Goal: Information Seeking & Learning: Compare options

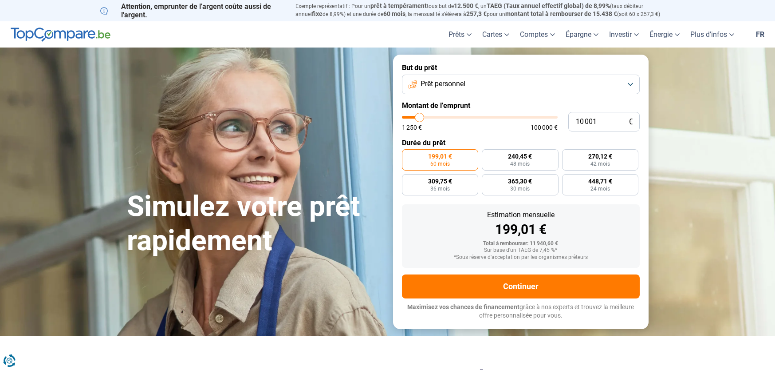
type input "11 000"
type input "11000"
type input "11 250"
type input "11250"
type input "11 500"
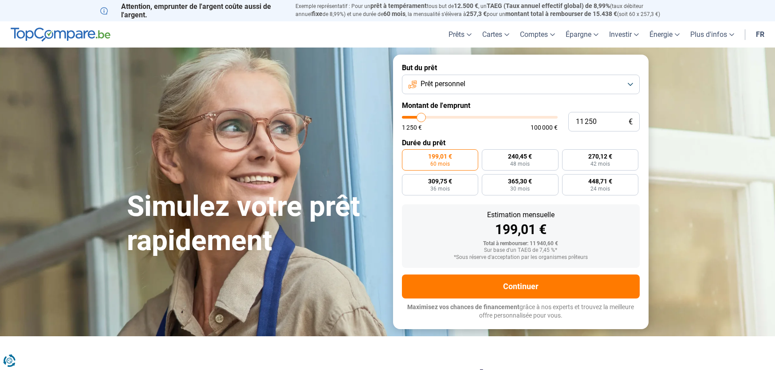
type input "11500"
type input "12 000"
type input "12000"
type input "12 500"
type input "12500"
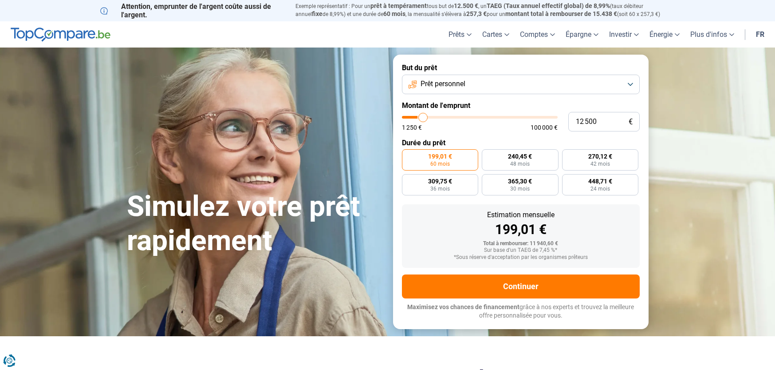
type input "12 750"
type input "12750"
type input "13 250"
type input "13250"
type input "13 500"
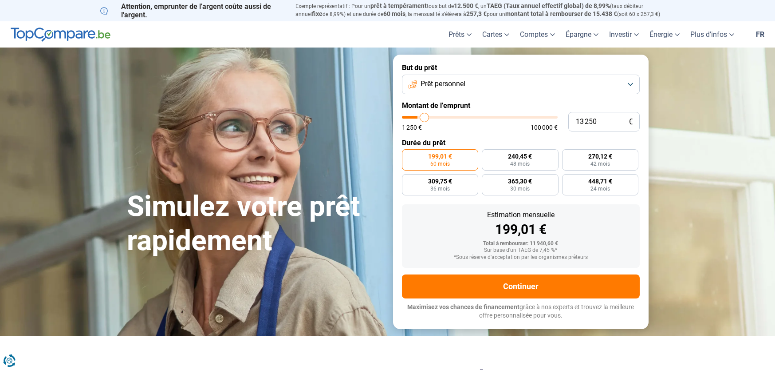
type input "13500"
type input "14 000"
type input "14000"
type input "14 250"
type input "14250"
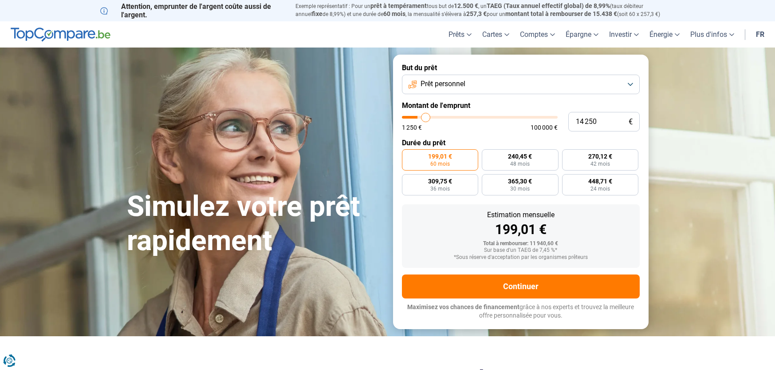
type input "14 500"
type input "14500"
type input "14 750"
type input "14750"
type input "15 000"
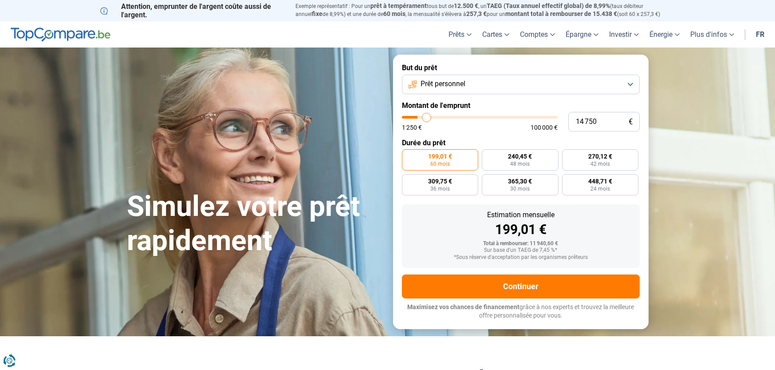
type input "15000"
type input "15 500"
type input "15500"
type input "15 750"
type input "15750"
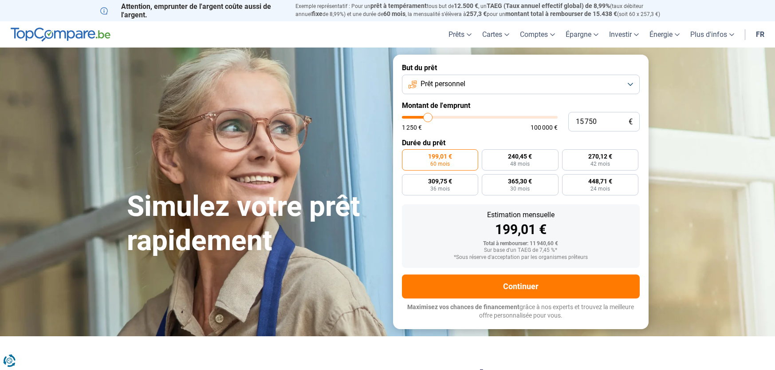
type input "16 000"
type input "16000"
type input "16 250"
type input "16250"
type input "16 500"
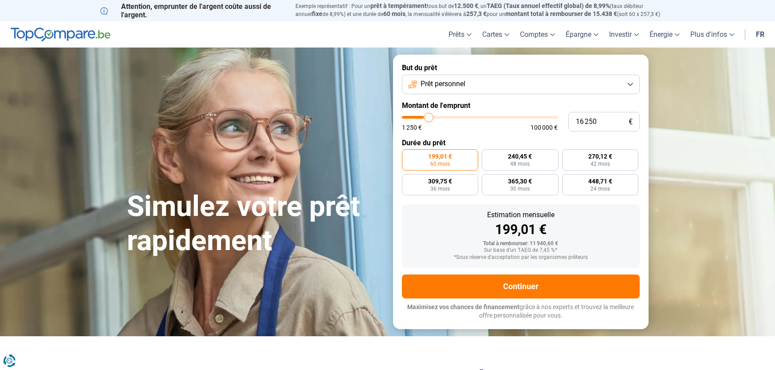
type input "16500"
type input "17 000"
type input "17000"
type input "17 250"
type input "17250"
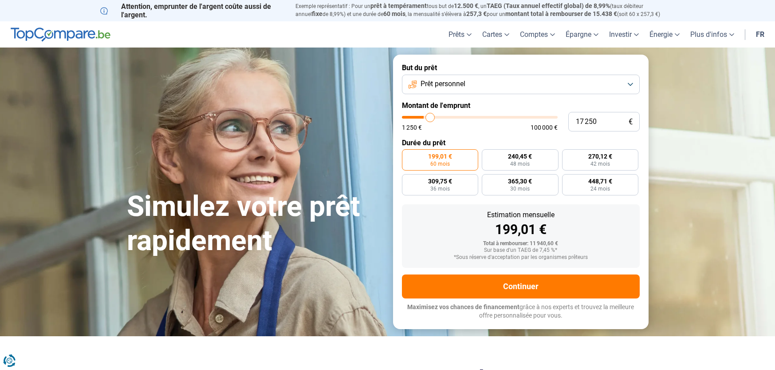
type input "17 500"
type input "17500"
type input "17 750"
type input "17750"
type input "18 000"
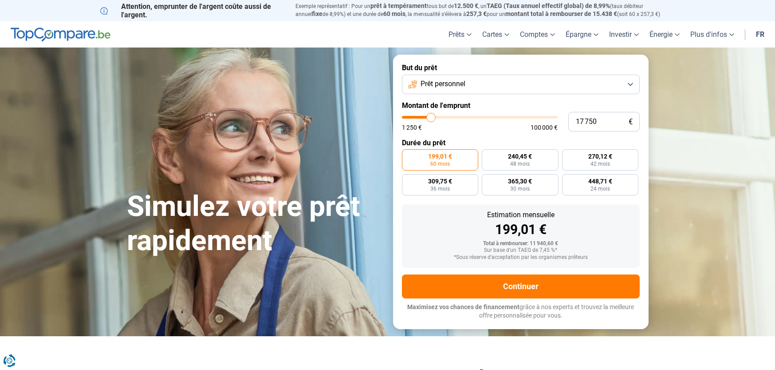
type input "18000"
type input "18 500"
type input "18500"
type input "18 750"
type input "18750"
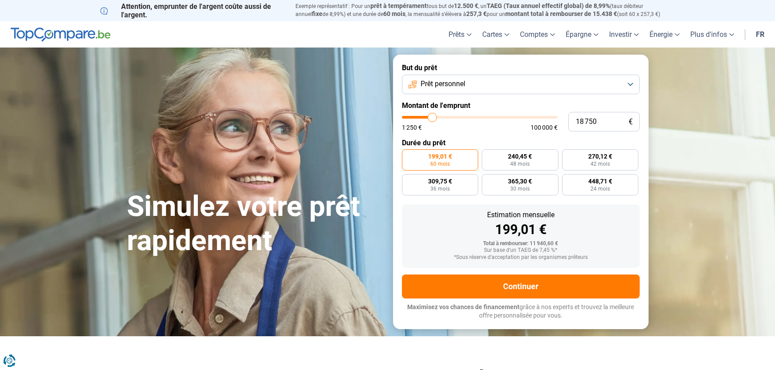
type input "19 000"
type input "19000"
type input "19 250"
type input "19250"
type input "19 750"
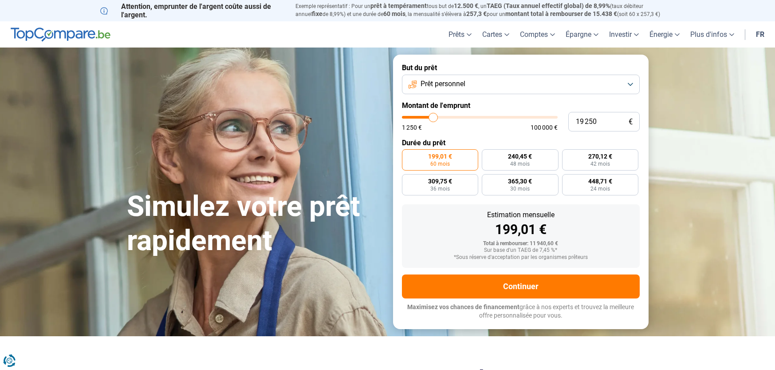
type input "19750"
type input "20 000"
type input "20000"
type input "20 250"
type input "20250"
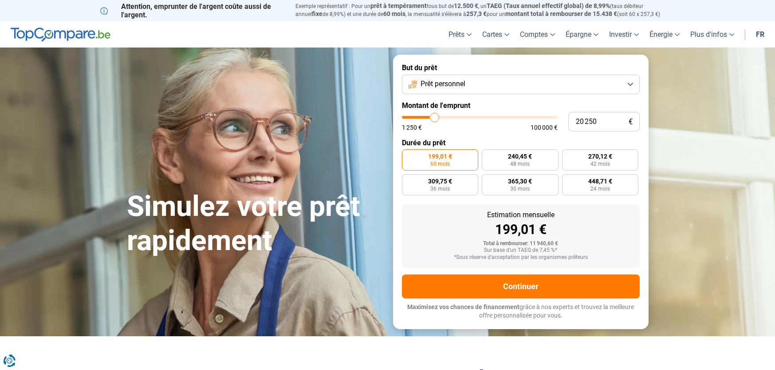
type input "20 500"
type input "20500"
type input "20 750"
type input "20750"
type input "21 250"
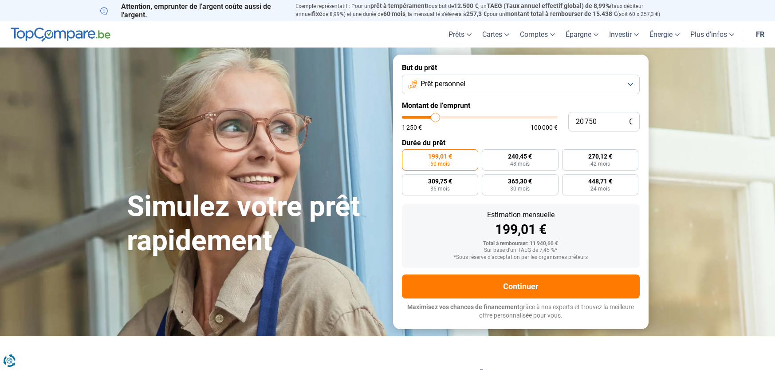
type input "21250"
type input "21 500"
type input "21500"
type input "21 750"
type input "21750"
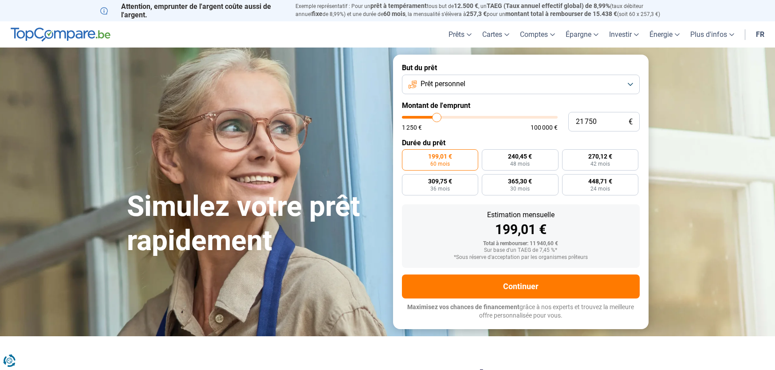
type input "22 000"
type input "22000"
type input "22 250"
type input "22250"
type input "22 750"
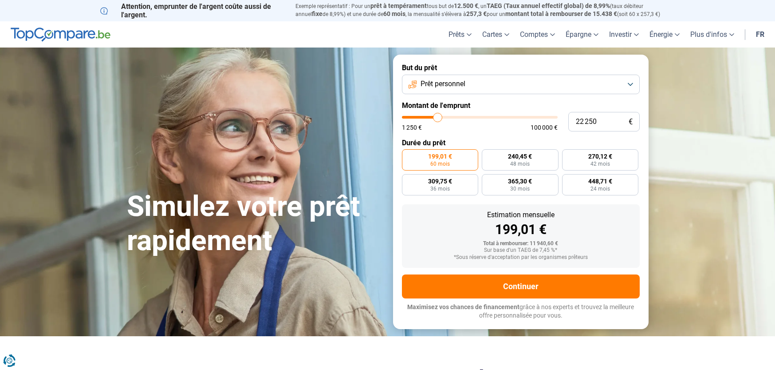
type input "22750"
type input "23 000"
type input "23000"
type input "23 250"
type input "23250"
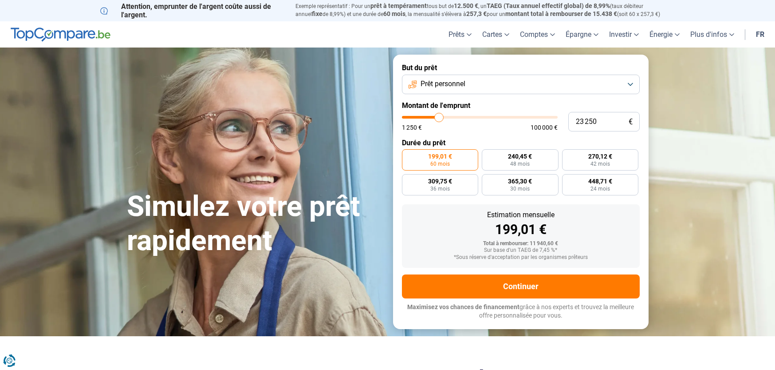
type input "23 500"
type input "23500"
type input "23 250"
type input "23250"
type input "23 000"
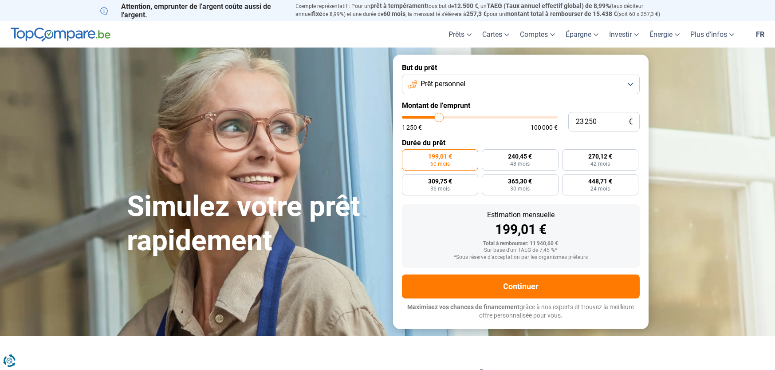
type input "23000"
type input "22 750"
type input "22750"
type input "22 250"
type input "22250"
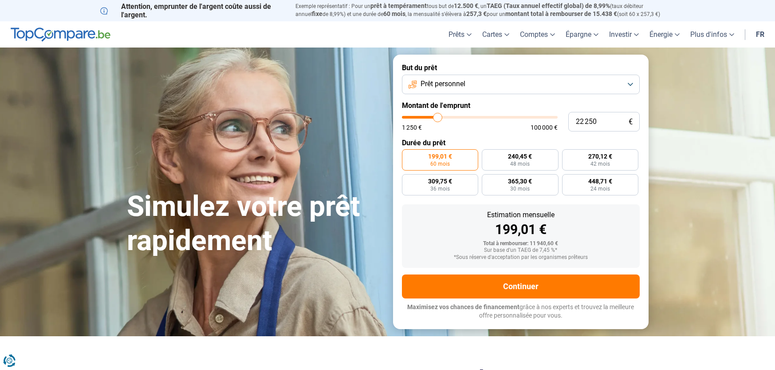
type input "22 000"
type input "22000"
type input "21 750"
type input "21750"
type input "21 500"
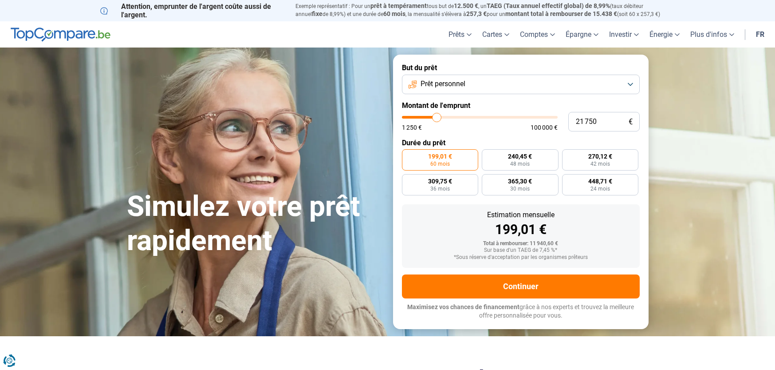
type input "21500"
type input "21 250"
type input "21250"
type input "20 750"
type input "20750"
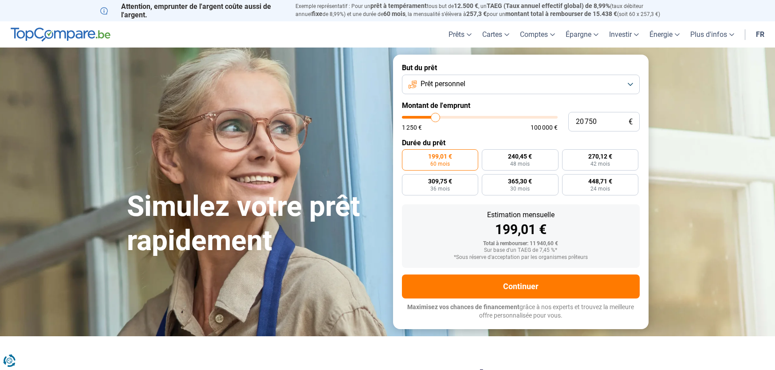
type input "20 500"
type input "20500"
type input "20 250"
type input "20250"
type input "20 000"
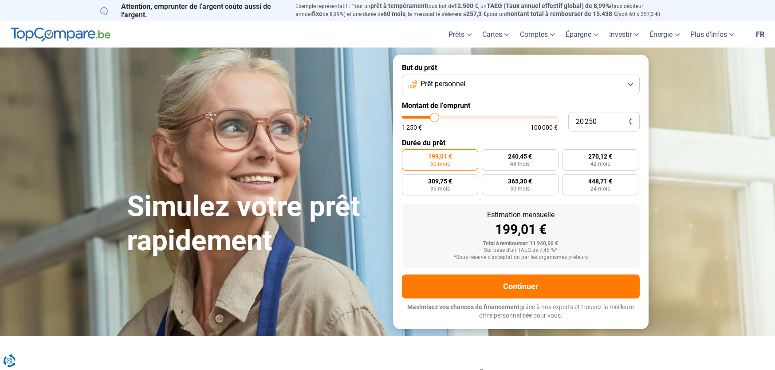
type input "20000"
type input "19 750"
type input "19750"
type input "19 250"
type input "19250"
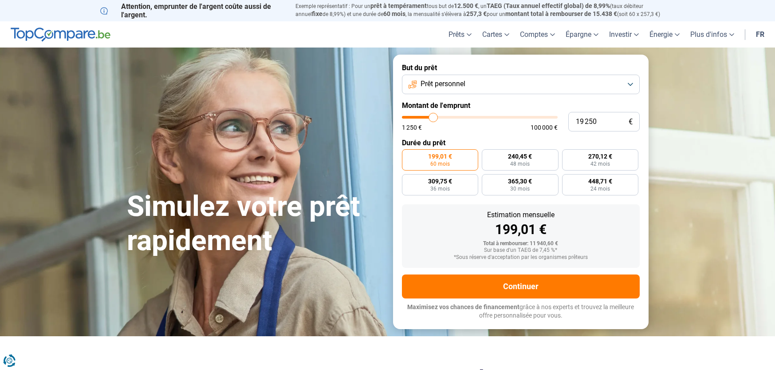
type input "19 000"
type input "19000"
type input "18 750"
type input "18750"
type input "18 500"
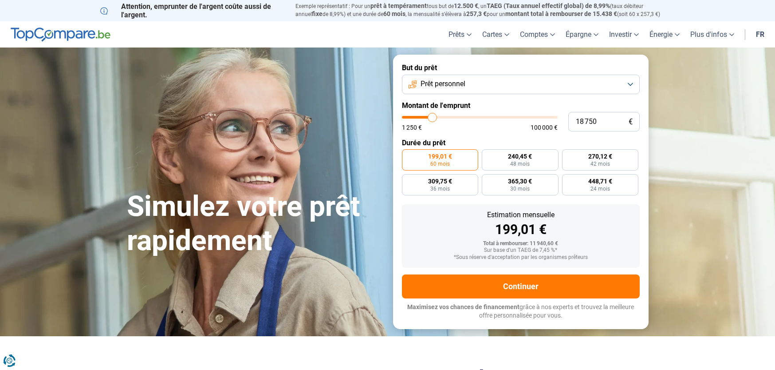
type input "18500"
type input "18 000"
type input "18000"
type input "17 750"
type input "17750"
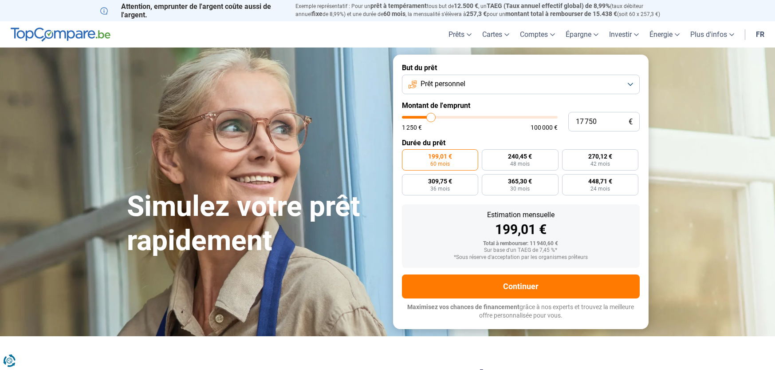
type input "17 500"
type input "17500"
type input "17 000"
type input "17000"
type input "16 500"
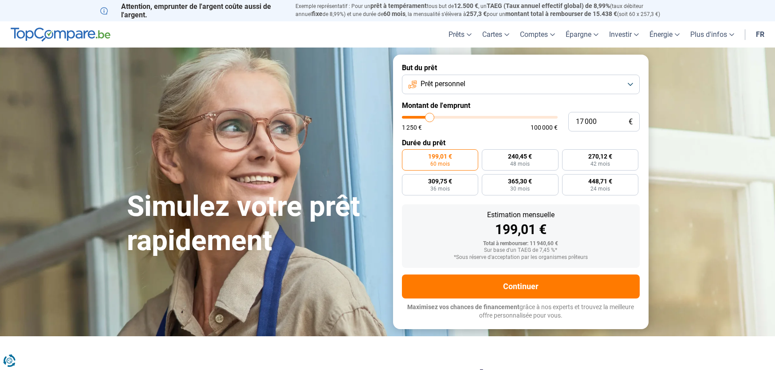
type input "16500"
type input "16 250"
type input "16250"
type input "16 000"
type input "16000"
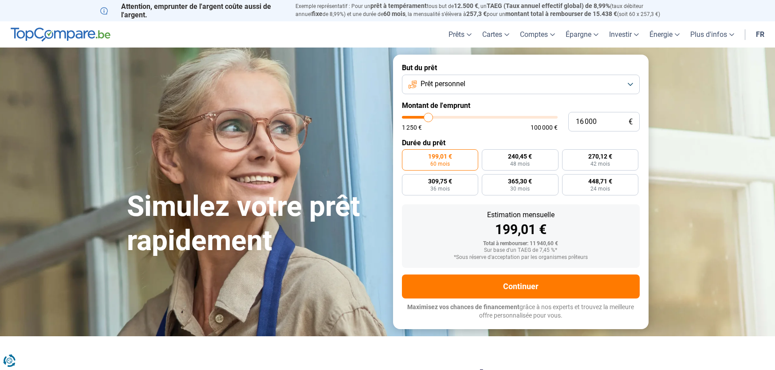
type input "15 750"
type input "15750"
type input "15 500"
type input "15500"
type input "15 000"
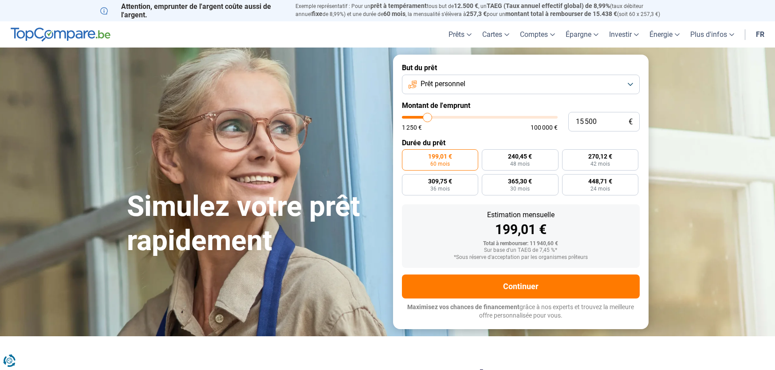
type input "15000"
type input "14 750"
type input "14750"
type input "14 500"
type input "14500"
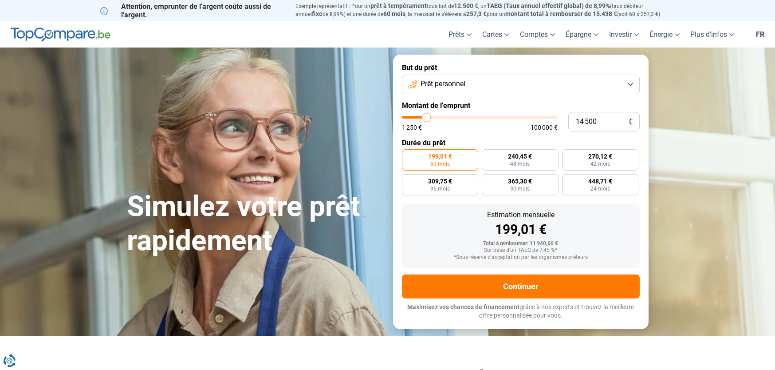
type input "14 250"
type input "14250"
type input "14 000"
type input "14000"
type input "13 500"
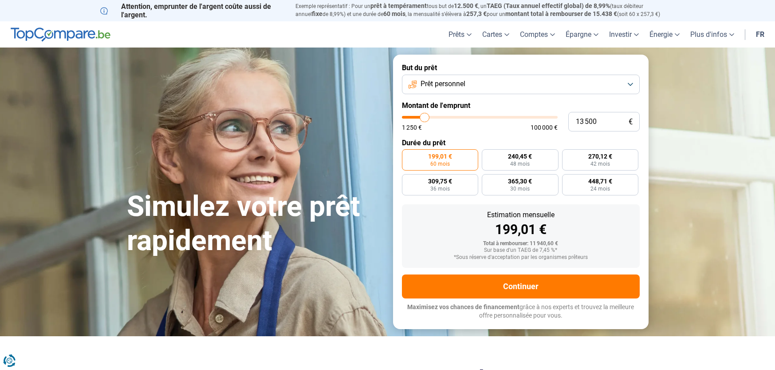
drag, startPoint x: 421, startPoint y: 120, endPoint x: 425, endPoint y: 122, distance: 4.8
type input "13500"
click at [425, 118] on input "range" at bounding box center [480, 117] width 156 height 3
type input "12 000"
type input "12000"
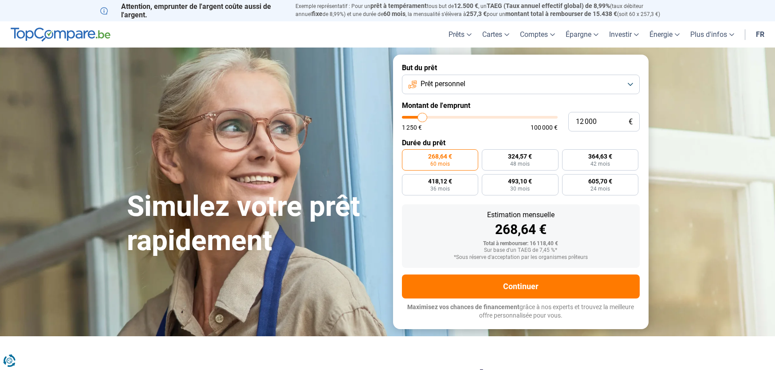
type input "11 750"
type input "11750"
type input "11 500"
type input "11500"
type input "11 250"
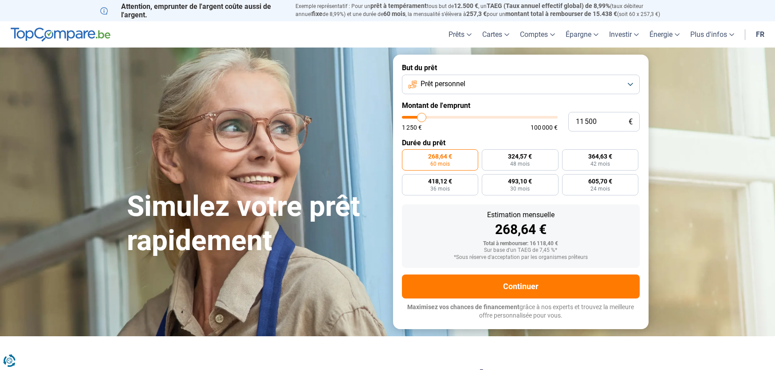
type input "11250"
type input "11 000"
type input "11000"
type input "10 500"
type input "10500"
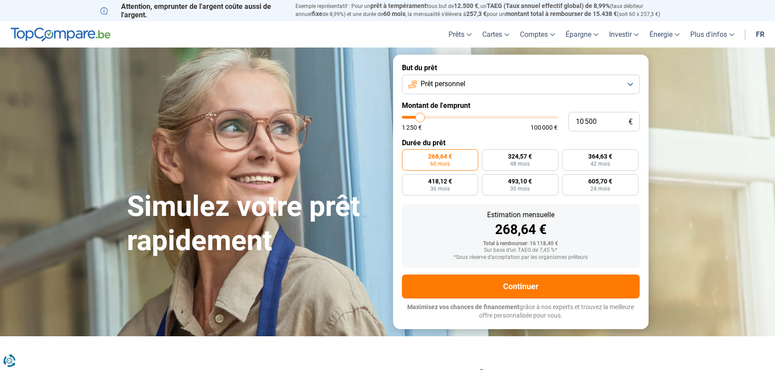
type input "10 250"
type input "10250"
type input "10 000"
type input "10000"
type input "9 750"
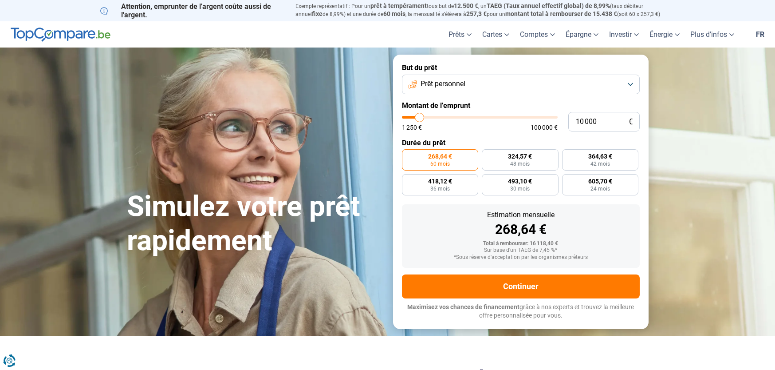
type input "9750"
type input "9 500"
type input "9500"
type input "9 000"
type input "9000"
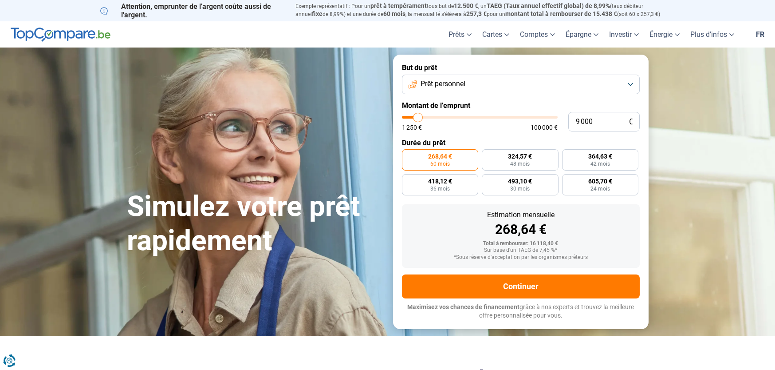
type input "8 750"
type input "8750"
type input "8 500"
type input "8500"
type input "8 250"
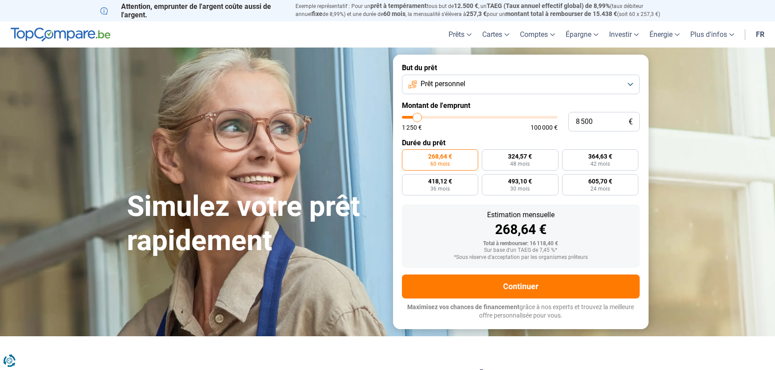
type input "8250"
type input "8 000"
type input "8000"
type input "7 500"
type input "7500"
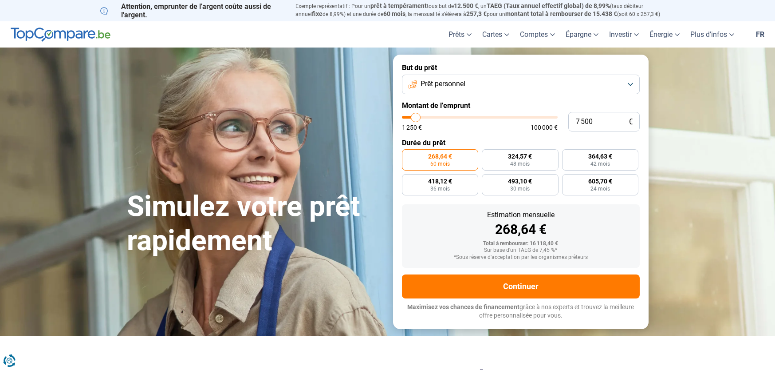
type input "7 250"
type input "7250"
type input "7 500"
type input "7500"
type input "8 000"
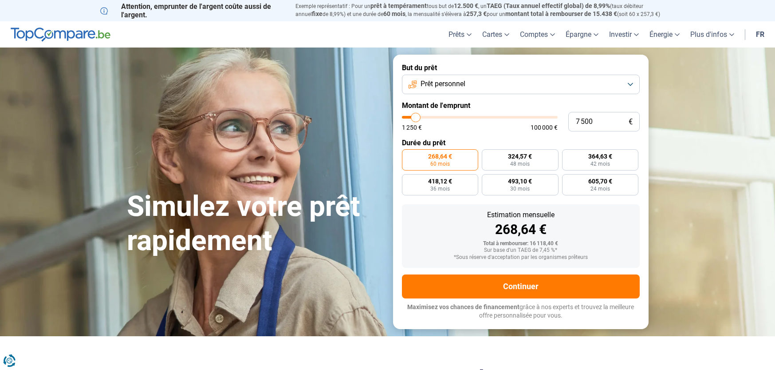
type input "8000"
type input "8 250"
type input "8250"
type input "8 000"
type input "8000"
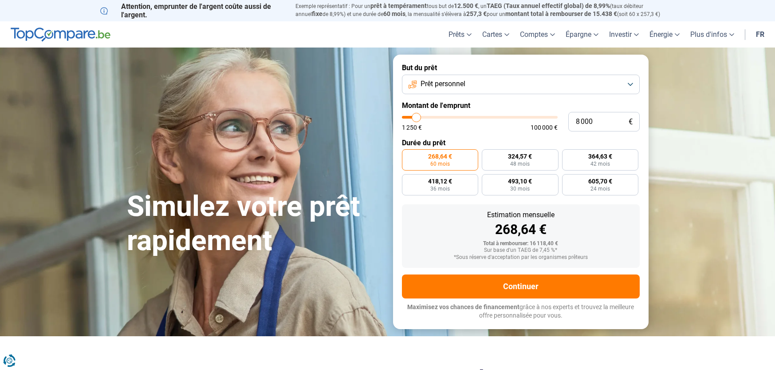
type input "7 500"
type input "7500"
type input "7 250"
type input "7250"
type input "7 000"
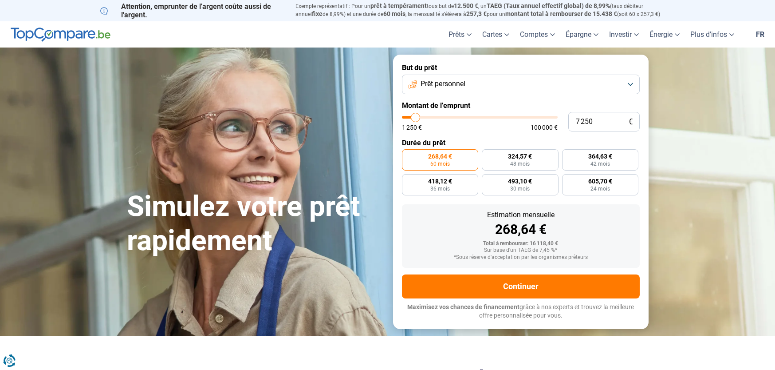
type input "7000"
type input "6 750"
type input "6750"
type input "7 000"
type input "7000"
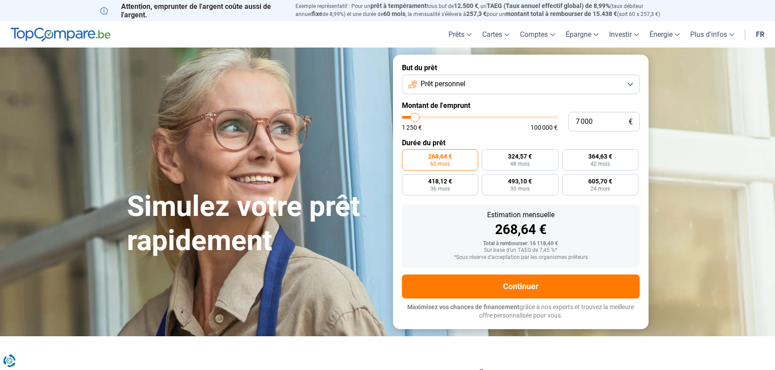
type input "7 250"
type input "7250"
drag, startPoint x: 423, startPoint y: 119, endPoint x: 417, endPoint y: 121, distance: 6.8
click at [417, 118] on input "range" at bounding box center [480, 117] width 156 height 3
drag, startPoint x: 597, startPoint y: 121, endPoint x: 572, endPoint y: 122, distance: 24.8
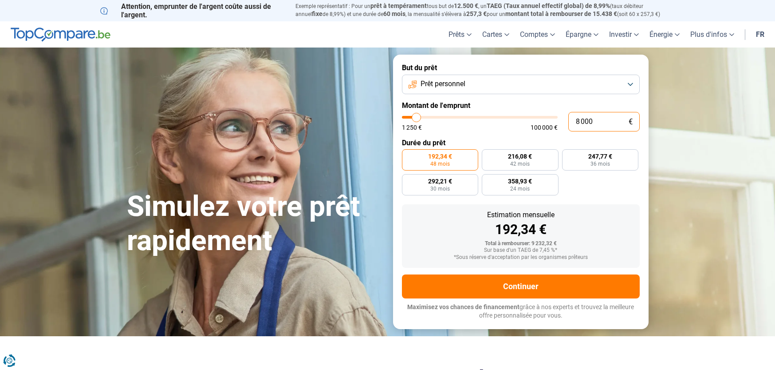
click at [572, 122] on input "8 000" at bounding box center [603, 122] width 71 height 20
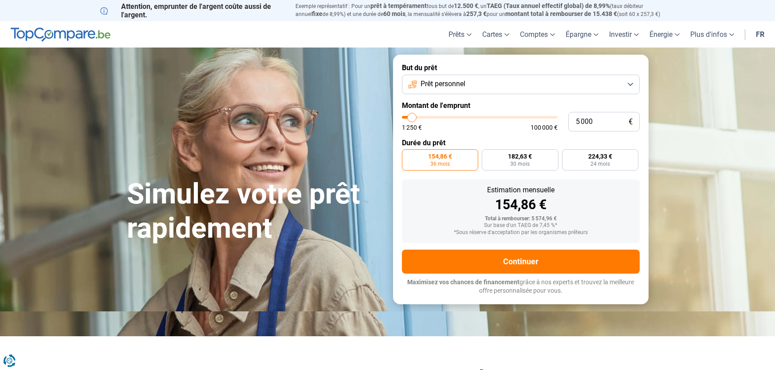
click at [631, 85] on button "Prêt personnel" at bounding box center [521, 85] width 238 height 20
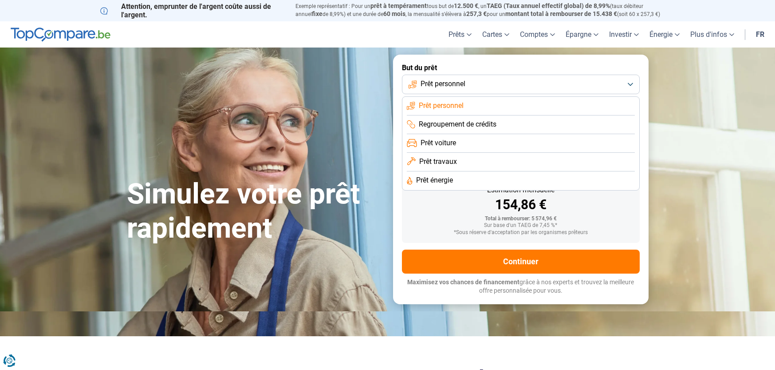
click at [631, 85] on button "Prêt personnel" at bounding box center [521, 85] width 238 height 20
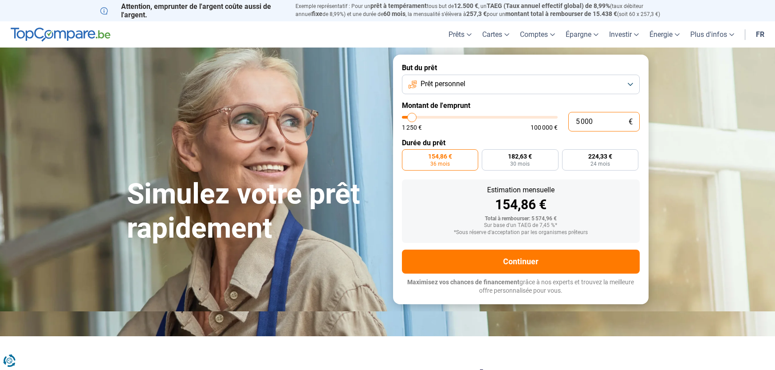
drag, startPoint x: 584, startPoint y: 121, endPoint x: 513, endPoint y: 126, distance: 70.8
click at [519, 126] on div "5 000 € 1 250 € 100 000 €" at bounding box center [521, 122] width 238 height 20
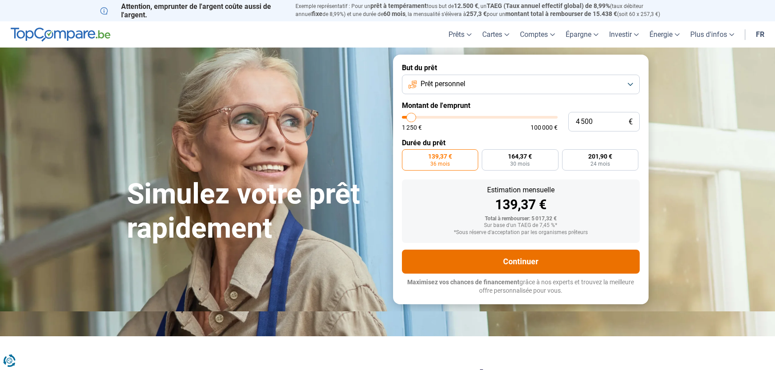
click at [458, 260] on button "Continuer" at bounding box center [521, 261] width 238 height 24
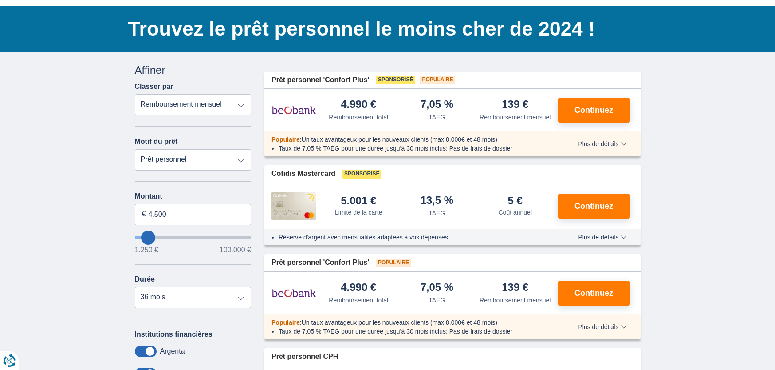
scroll to position [44, 0]
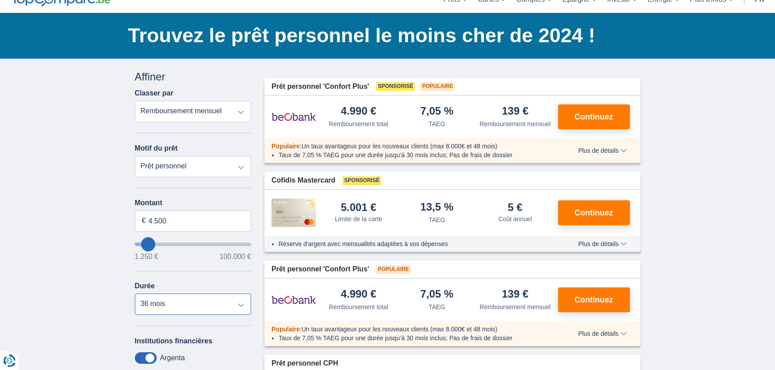
click at [240, 307] on select "12 mois 18 mois 24 mois 30 mois 36 mois" at bounding box center [193, 303] width 117 height 21
click at [240, 306] on select "12 mois 18 mois 24 mois 30 mois 36 mois" at bounding box center [193, 303] width 117 height 21
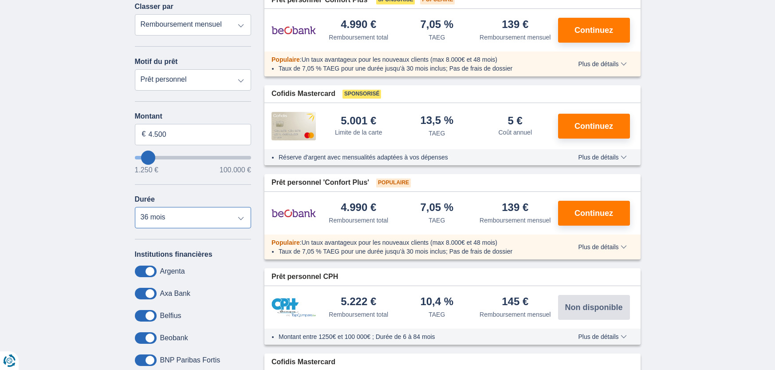
scroll to position [133, 0]
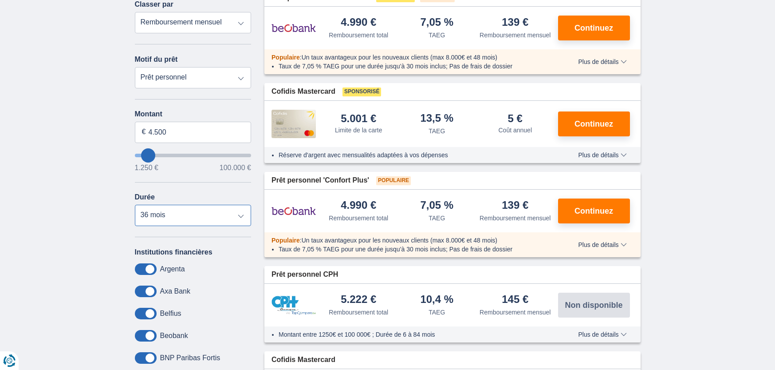
click at [244, 217] on select "12 mois 18 mois 24 mois 30 mois 36 mois" at bounding box center [193, 215] width 117 height 21
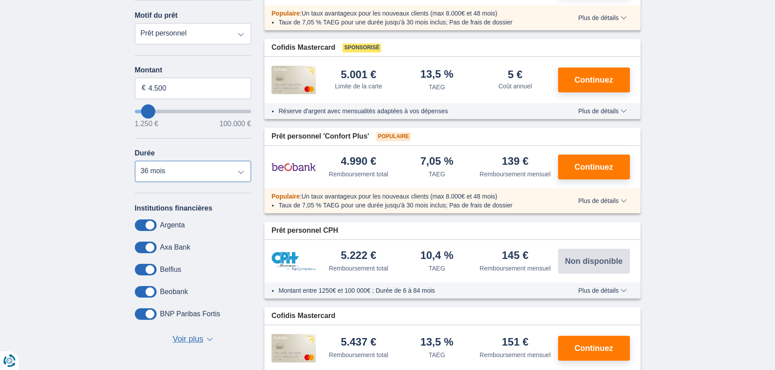
scroll to position [177, 0]
click at [141, 225] on span at bounding box center [146, 225] width 22 height 12
click at [0, 0] on input "checkbox" at bounding box center [0, 0] width 0 height 0
click at [138, 249] on span at bounding box center [146, 247] width 22 height 12
click at [0, 0] on input "checkbox" at bounding box center [0, 0] width 0 height 0
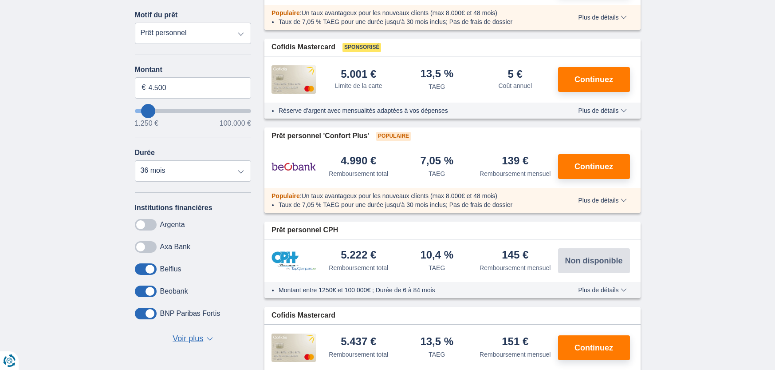
click at [143, 269] on span at bounding box center [146, 269] width 22 height 12
click at [0, 0] on input "checkbox" at bounding box center [0, 0] width 0 height 0
click at [144, 297] on div "Institutions financières [GEOGRAPHIC_DATA] Axa Bank Belfius Beobank BNP Paribas…" at bounding box center [193, 274] width 117 height 142
click at [142, 292] on span at bounding box center [146, 291] width 22 height 12
click at [0, 0] on input "checkbox" at bounding box center [0, 0] width 0 height 0
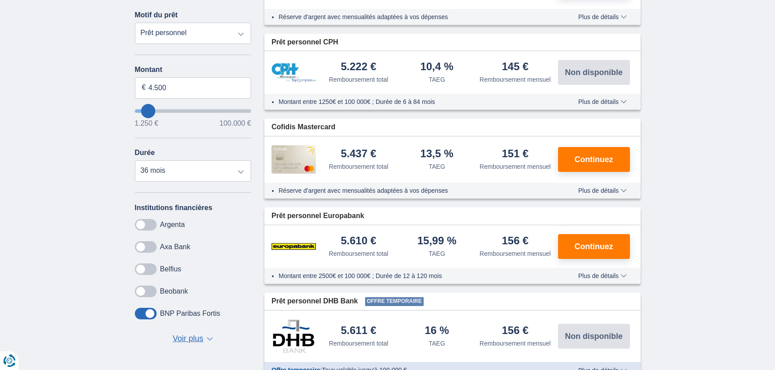
click at [206, 340] on button "Voir plus Voir moins ▼ ▲" at bounding box center [193, 338] width 46 height 12
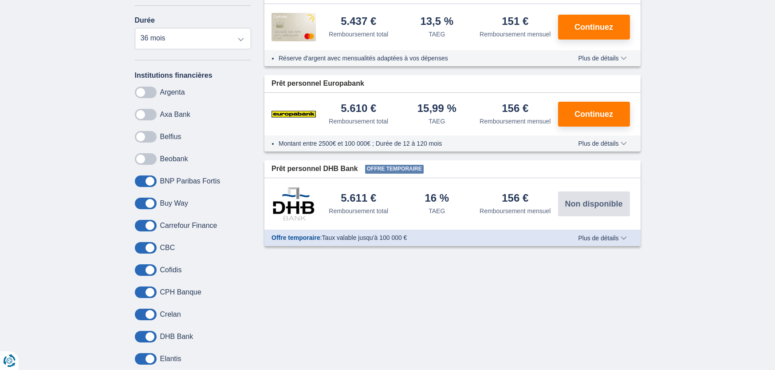
scroll to position [311, 0]
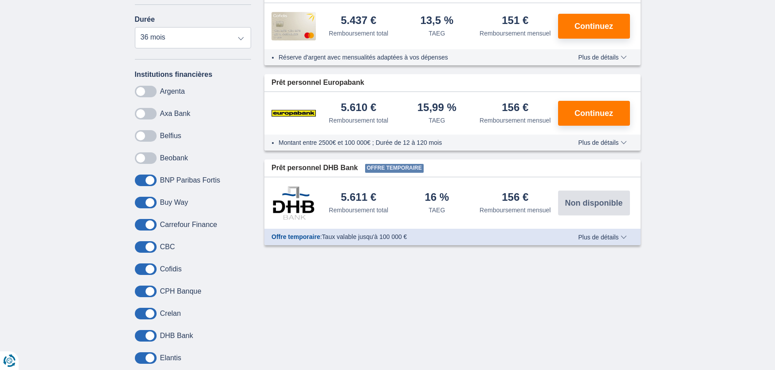
click at [142, 201] on span at bounding box center [146, 203] width 22 height 12
click at [0, 0] on input "checkbox" at bounding box center [0, 0] width 0 height 0
click at [142, 226] on span at bounding box center [146, 225] width 22 height 12
click at [0, 0] on input "checkbox" at bounding box center [0, 0] width 0 height 0
click at [142, 245] on span at bounding box center [146, 247] width 22 height 12
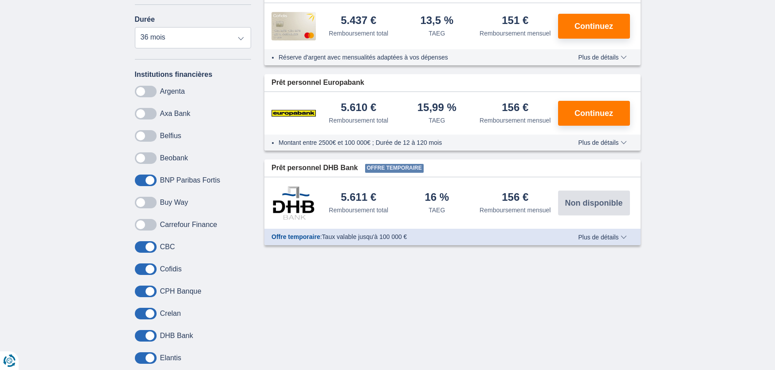
click at [0, 0] on input "checkbox" at bounding box center [0, 0] width 0 height 0
click at [140, 268] on span at bounding box center [146, 269] width 22 height 12
click at [0, 0] on input "checkbox" at bounding box center [0, 0] width 0 height 0
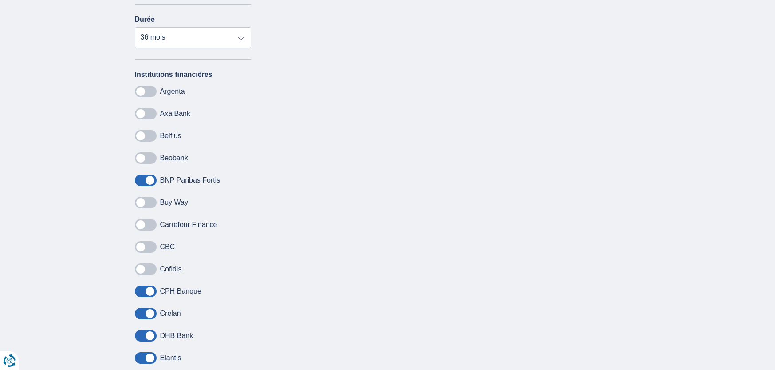
drag, startPoint x: 138, startPoint y: 302, endPoint x: 137, endPoint y: 298, distance: 4.5
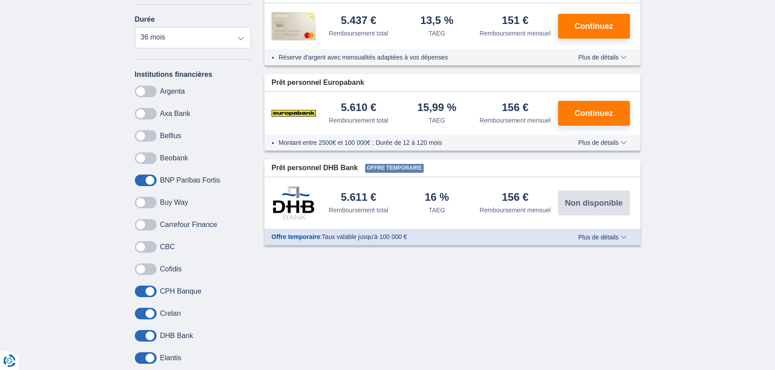
click at [139, 294] on span at bounding box center [146, 291] width 22 height 12
click at [0, 0] on input "checkbox" at bounding box center [0, 0] width 0 height 0
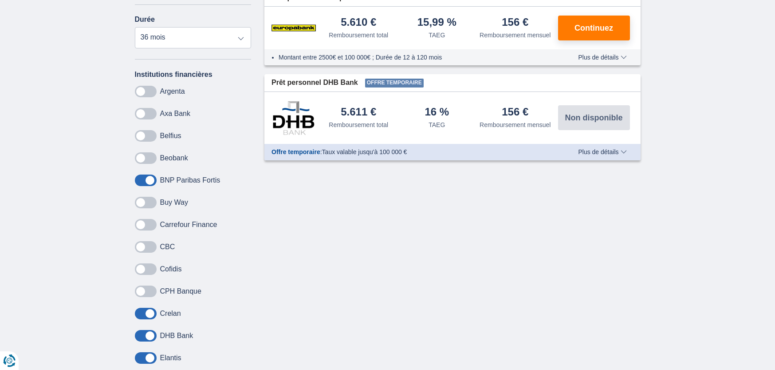
click at [142, 312] on span at bounding box center [146, 313] width 22 height 12
click at [0, 0] on input "checkbox" at bounding box center [0, 0] width 0 height 0
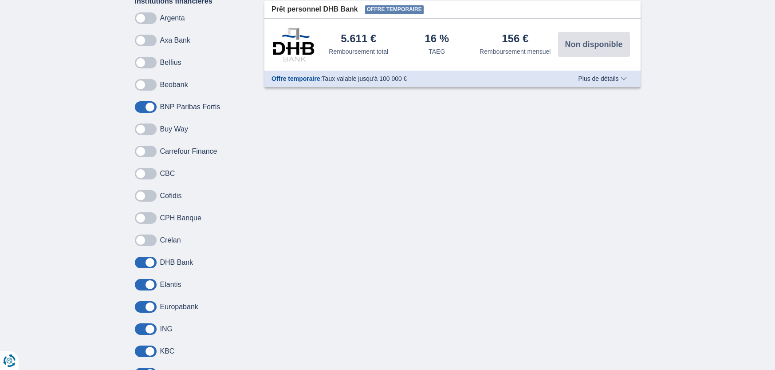
scroll to position [399, 0]
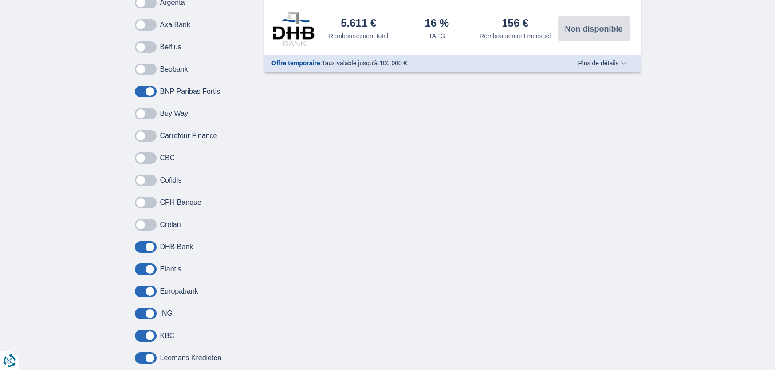
click at [142, 250] on span at bounding box center [146, 247] width 22 height 12
click at [0, 0] on input "checkbox" at bounding box center [0, 0] width 0 height 0
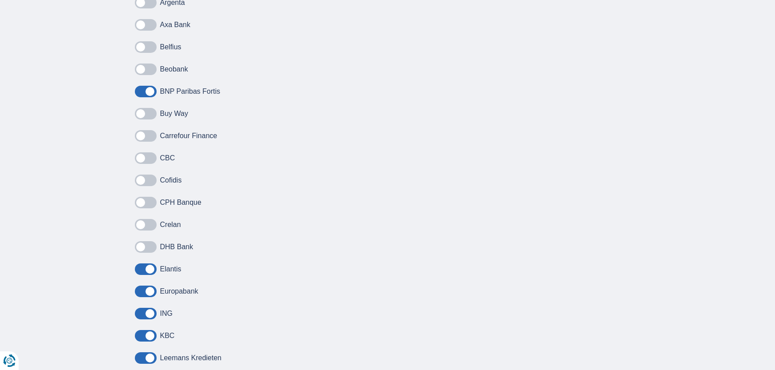
click at [140, 271] on span at bounding box center [146, 269] width 22 height 12
click at [0, 0] on input "checkbox" at bounding box center [0, 0] width 0 height 0
click at [141, 289] on span at bounding box center [146, 291] width 22 height 12
click at [0, 0] on input "checkbox" at bounding box center [0, 0] width 0 height 0
click at [138, 311] on span at bounding box center [146, 313] width 22 height 12
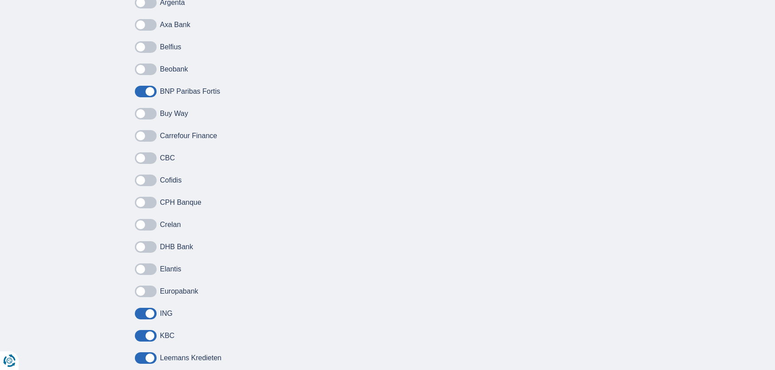
click at [0, 0] on input "checkbox" at bounding box center [0, 0] width 0 height 0
click at [138, 339] on span at bounding box center [146, 336] width 22 height 12
click at [0, 0] on input "checkbox" at bounding box center [0, 0] width 0 height 0
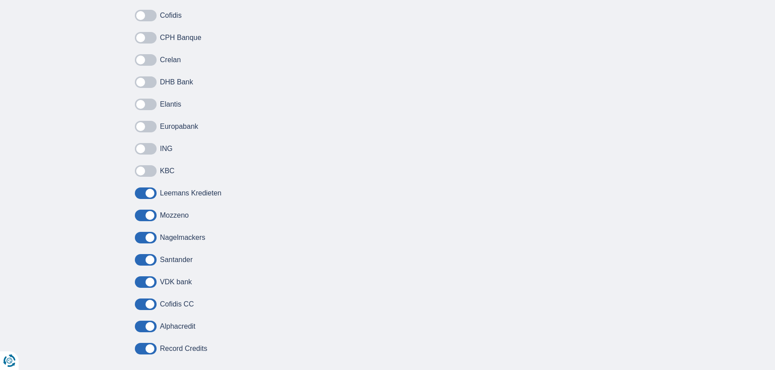
scroll to position [577, 0]
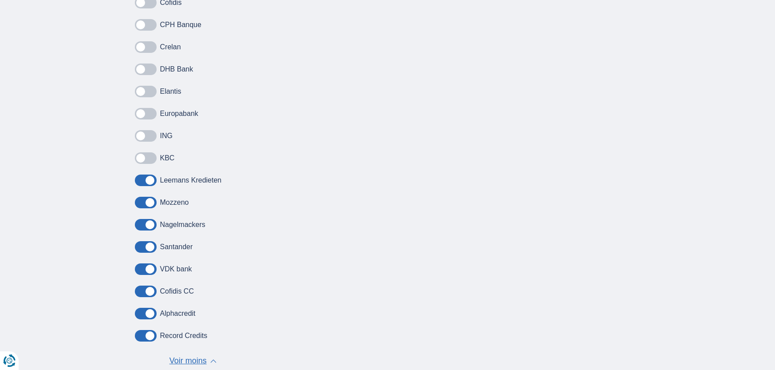
click at [138, 176] on span at bounding box center [146, 180] width 22 height 12
click at [0, 0] on input "checkbox" at bounding box center [0, 0] width 0 height 0
click at [137, 199] on span at bounding box center [146, 203] width 22 height 12
click at [0, 0] on input "checkbox" at bounding box center [0, 0] width 0 height 0
click at [141, 223] on span at bounding box center [146, 225] width 22 height 12
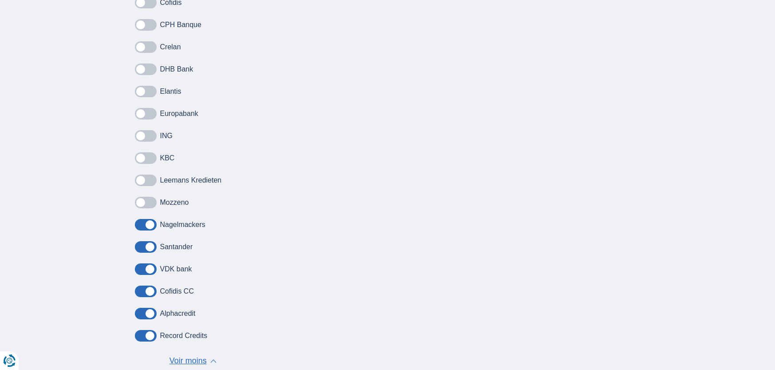
click at [0, 0] on input "checkbox" at bounding box center [0, 0] width 0 height 0
click at [139, 245] on span at bounding box center [146, 247] width 22 height 12
click at [0, 0] on input "checkbox" at bounding box center [0, 0] width 0 height 0
click at [138, 270] on span at bounding box center [146, 269] width 22 height 12
click at [0, 0] on input "checkbox" at bounding box center [0, 0] width 0 height 0
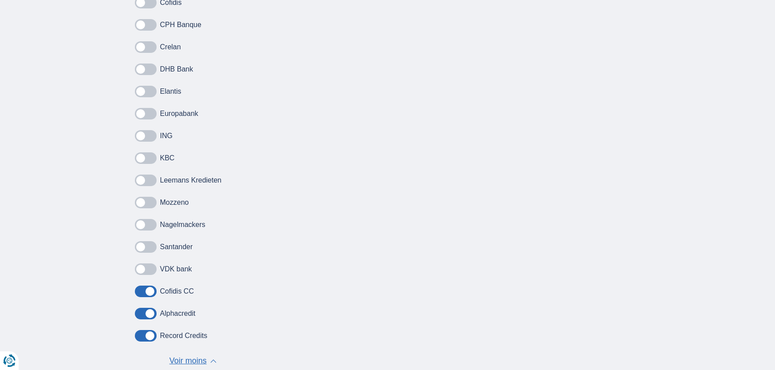
click at [141, 290] on span at bounding box center [146, 291] width 22 height 12
click at [0, 0] on input "checkbox" at bounding box center [0, 0] width 0 height 0
click at [138, 316] on span at bounding box center [146, 313] width 22 height 12
click at [0, 0] on input "checkbox" at bounding box center [0, 0] width 0 height 0
click at [142, 332] on span at bounding box center [146, 336] width 22 height 12
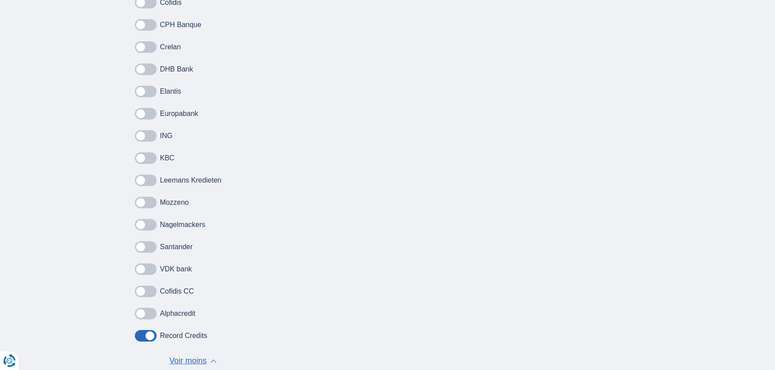
click at [0, 0] on input "checkbox" at bounding box center [0, 0] width 0 height 0
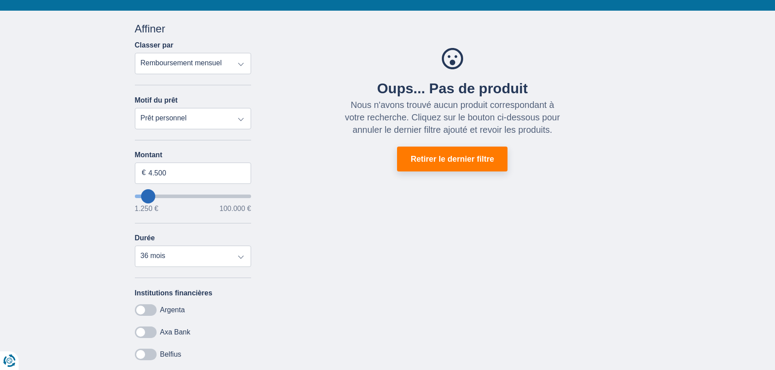
scroll to position [0, 0]
